Goal: Task Accomplishment & Management: Manage account settings

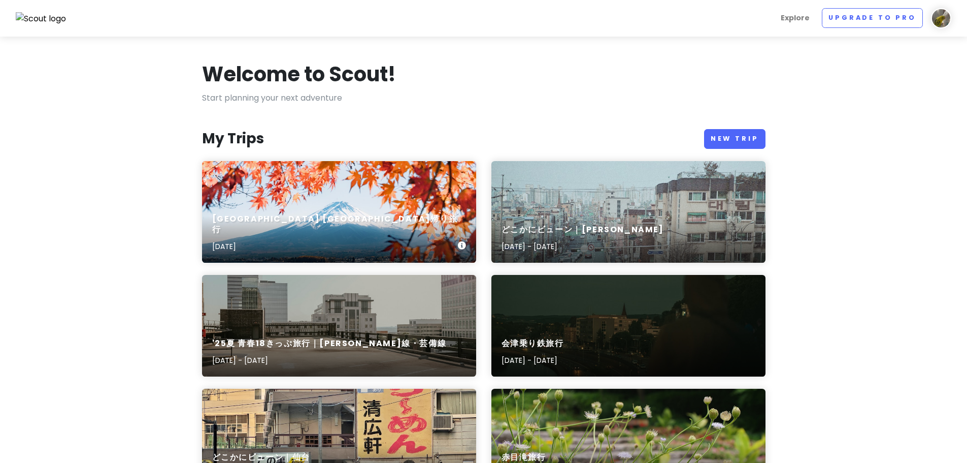
click at [318, 211] on div "[GEOGRAPHIC_DATA] [GEOGRAPHIC_DATA]帰り旅行 [DATE]" at bounding box center [339, 212] width 274 height 102
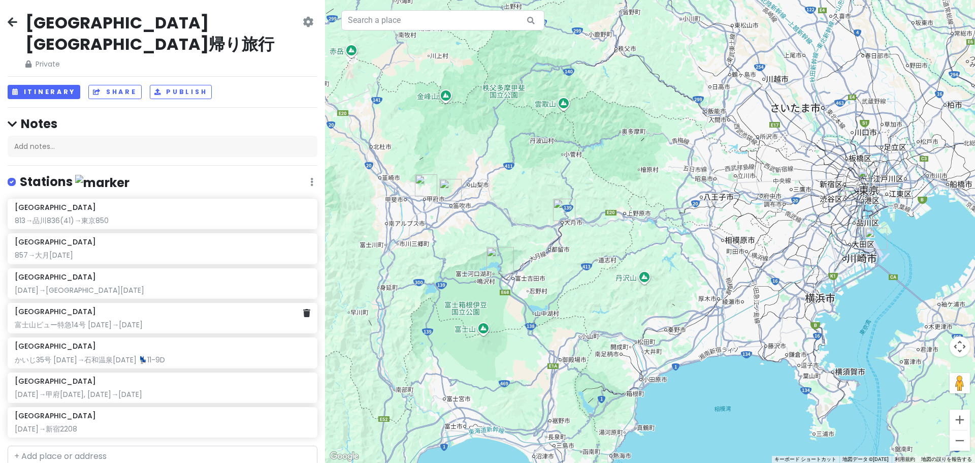
click at [178, 320] on div "富士山ビュー特急14号 [DATE]→[DATE]" at bounding box center [162, 324] width 295 height 9
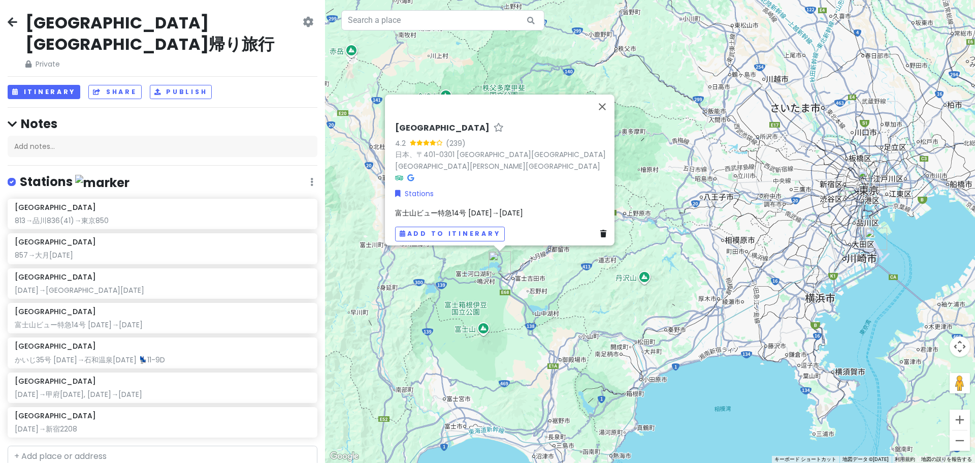
click at [541, 199] on div "[GEOGRAPHIC_DATA] 4.2 (239) 日本、[STREET_ADDRESS][PERSON_NAME] [DATE]→[DATE] Add …" at bounding box center [502, 182] width 223 height 126
click at [534, 207] on div "富士山ビュー特急14号 [DATE]→[DATE]" at bounding box center [502, 212] width 215 height 11
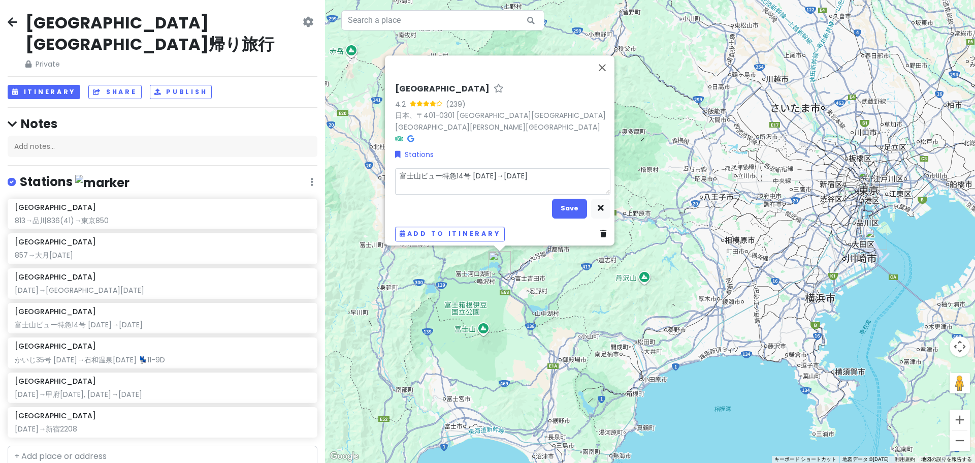
click at [533, 175] on textarea "富士山ビュー特急14号 [DATE]→[DATE]" at bounding box center [502, 181] width 215 height 26
type textarea "x"
type textarea "富士山ビュー特急14号 [DATE]→[DATE]"
type textarea "x"
type textarea "富士山ビュー特急14号 [DATE]→[DATE] ｓ"
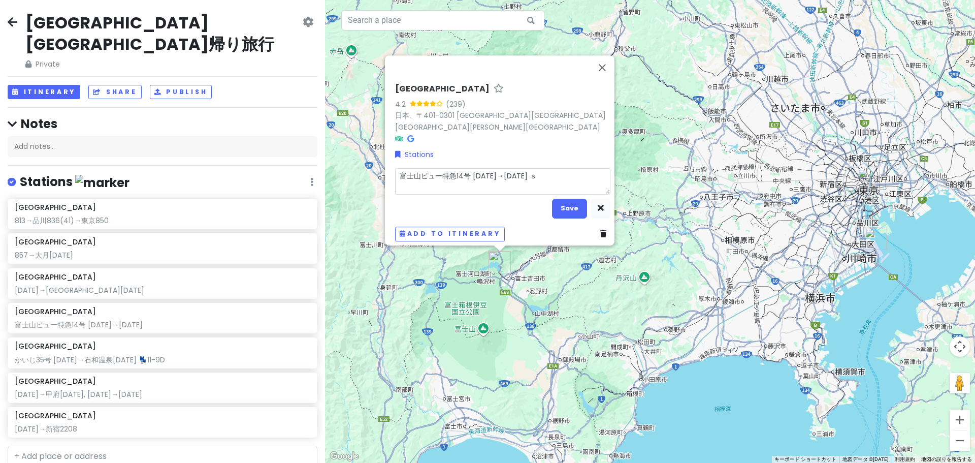
type textarea "x"
type textarea "富士山ビュー特急14号 [DATE]→[DATE] せ"
type textarea "x"
type textarea "富士山ビュー特急14号 [DATE]→[DATE] せｋ"
type textarea "x"
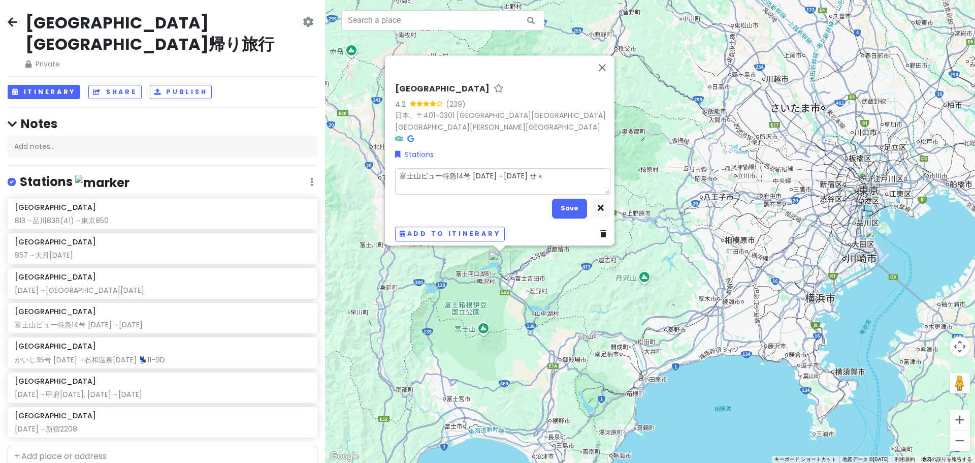
type textarea "富士山ビュー特急14号 [DATE]→[DATE] せき"
type textarea "x"
type textarea "富士山ビュー特急14号 [DATE]→[DATE] 💺"
type textarea "x"
type textarea "富士山ビュー特急14号 [DATE]→[DATE] 💺2"
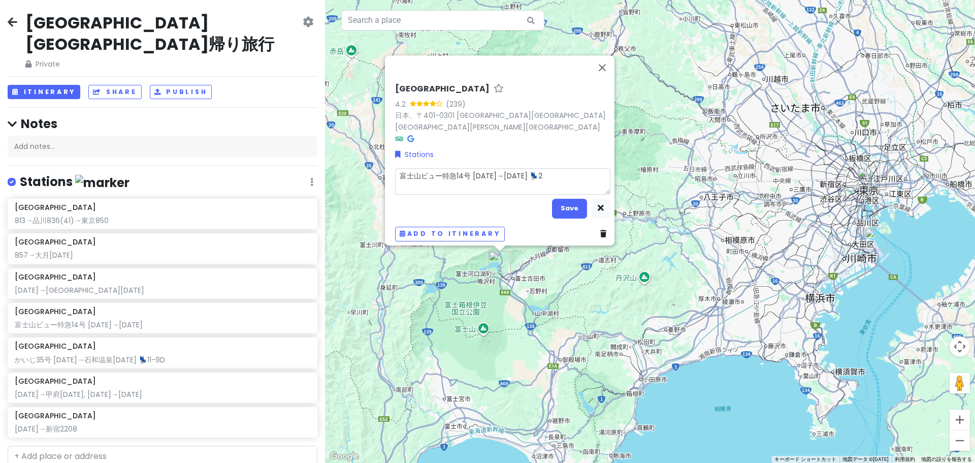
type textarea "x"
type textarea "富士山ビュー特急14号 [DATE]→[DATE] 💺2-"
type textarea "x"
type textarea "富士山ビュー特急14号 [DATE]→[DATE] 💺2-1"
type textarea "x"
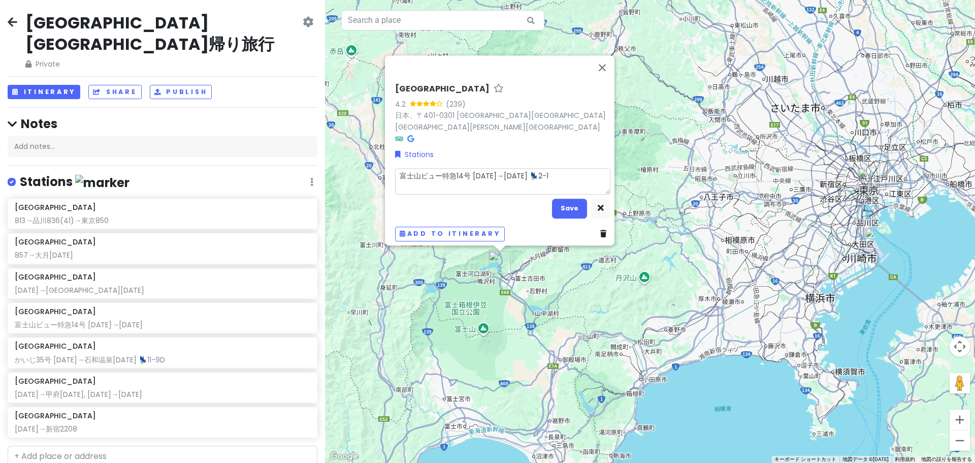
type textarea "富士山ビュー特急14号 [DATE]→[DATE] 💺2-15"
type textarea "x"
type textarea "富士山ビュー特急14号 [DATE]→[DATE] 💺2-15D"
click at [562, 203] on button "Save" at bounding box center [569, 209] width 35 height 20
